Goal: Find contact information: Find contact information

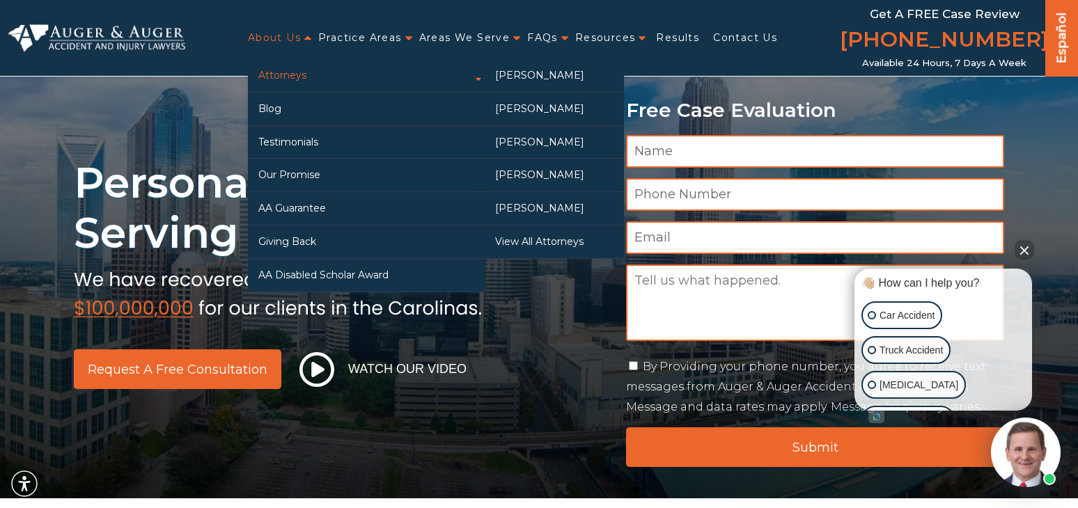
click at [272, 75] on link "Attorneys" at bounding box center [366, 75] width 237 height 33
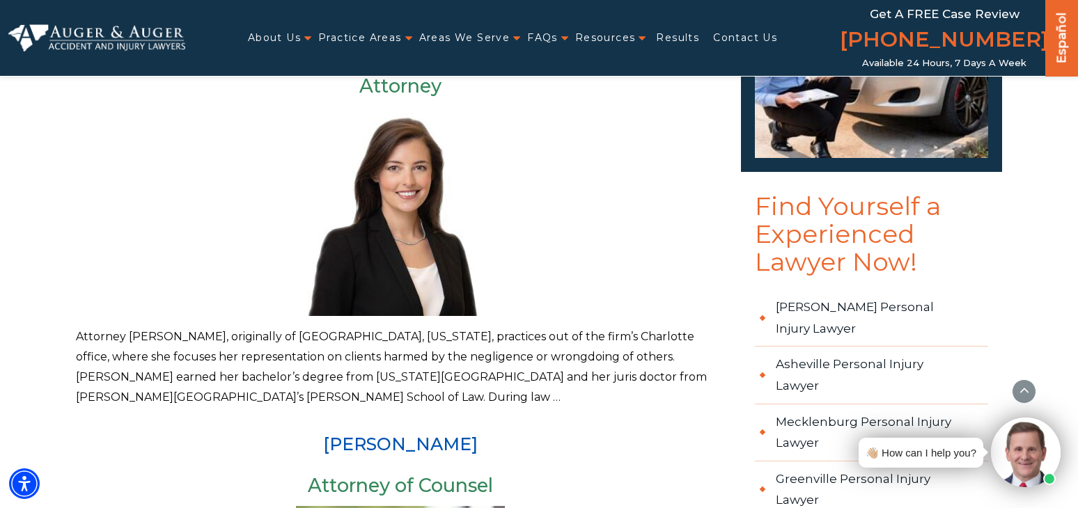
scroll to position [358, 0]
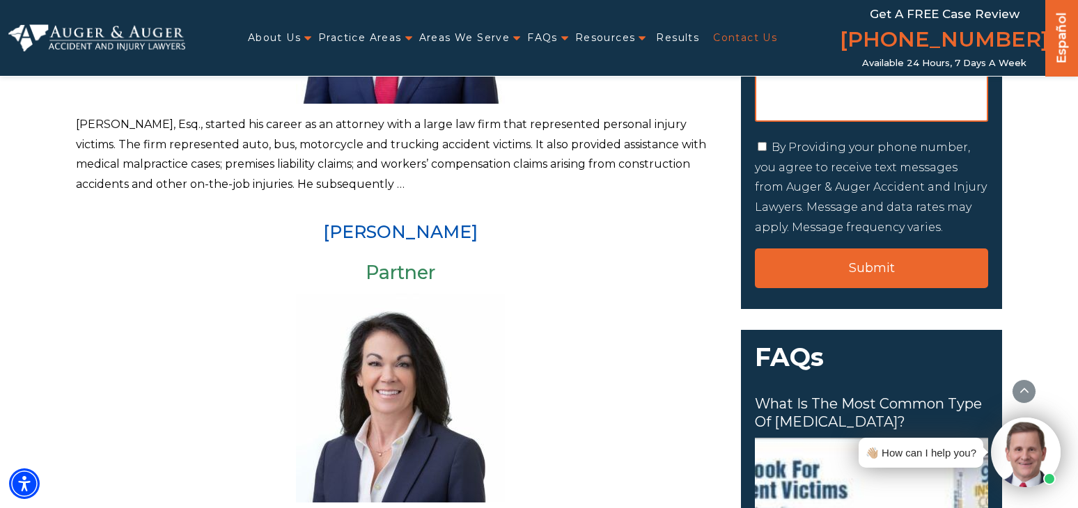
click at [726, 36] on link "Contact Us" at bounding box center [745, 38] width 64 height 29
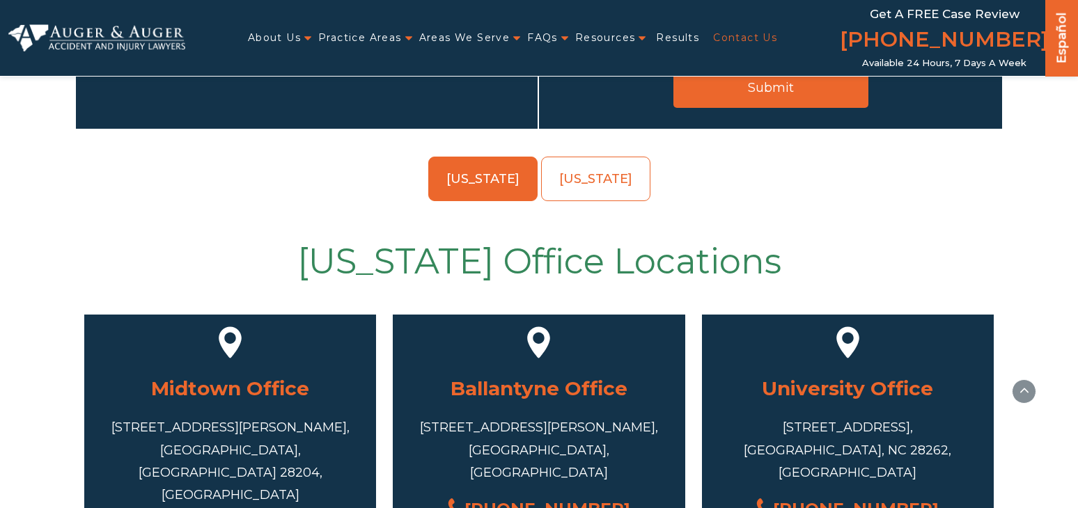
scroll to position [557, 0]
